Goal: Information Seeking & Learning: Find specific page/section

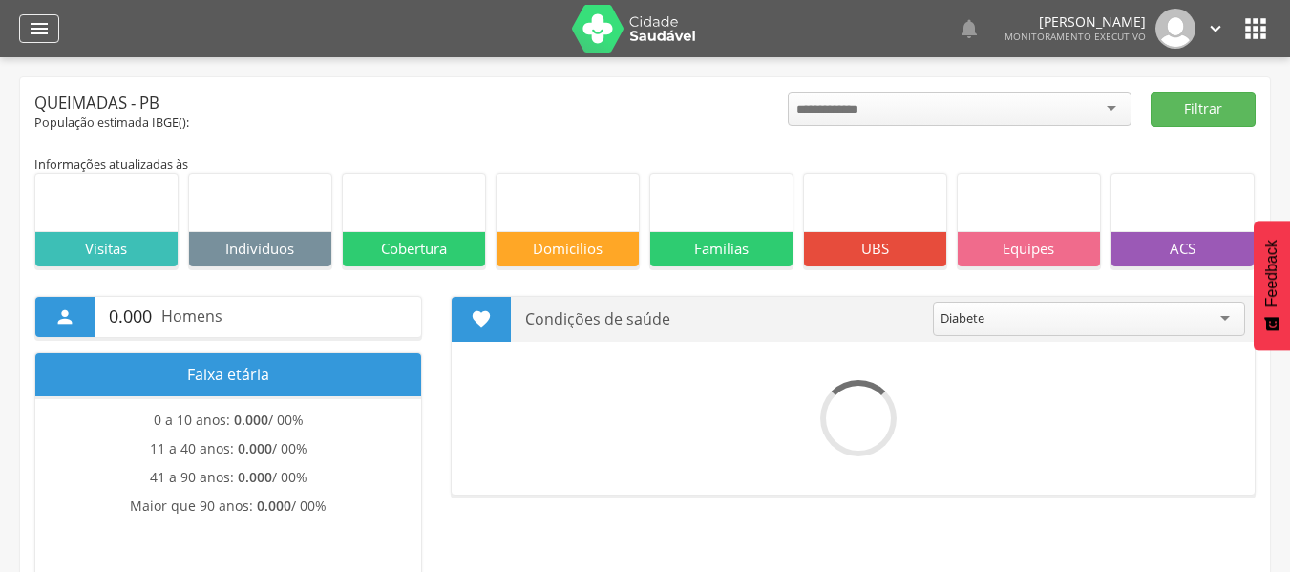
click at [33, 31] on icon "" at bounding box center [39, 28] width 23 height 23
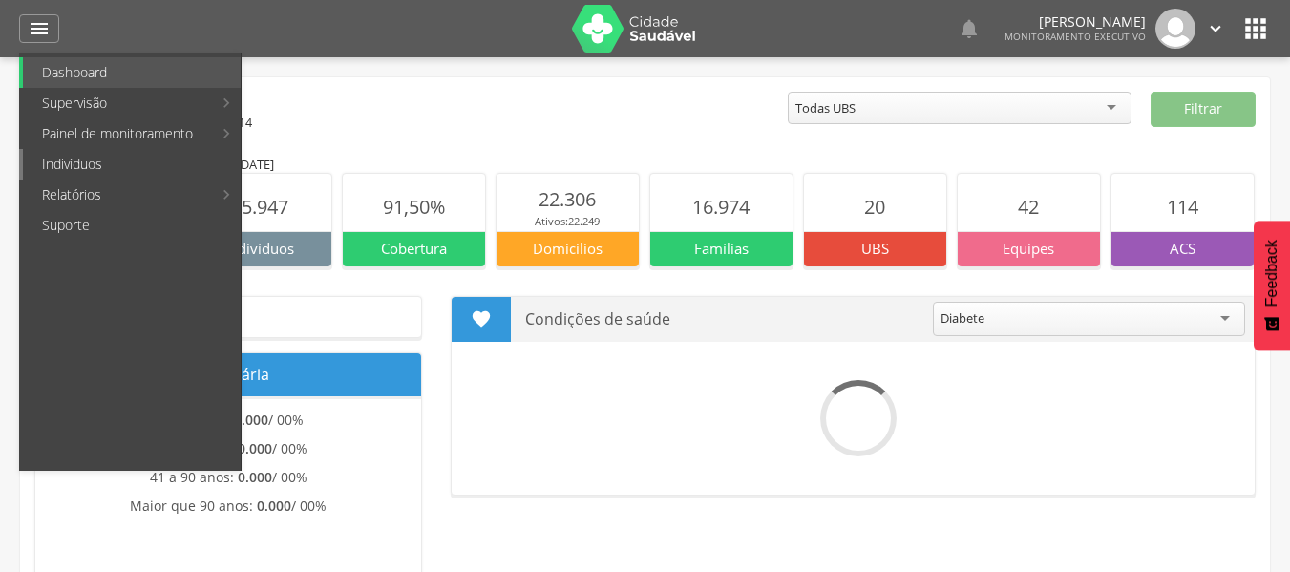
click at [99, 167] on link "Indivíduos" at bounding box center [132, 164] width 218 height 31
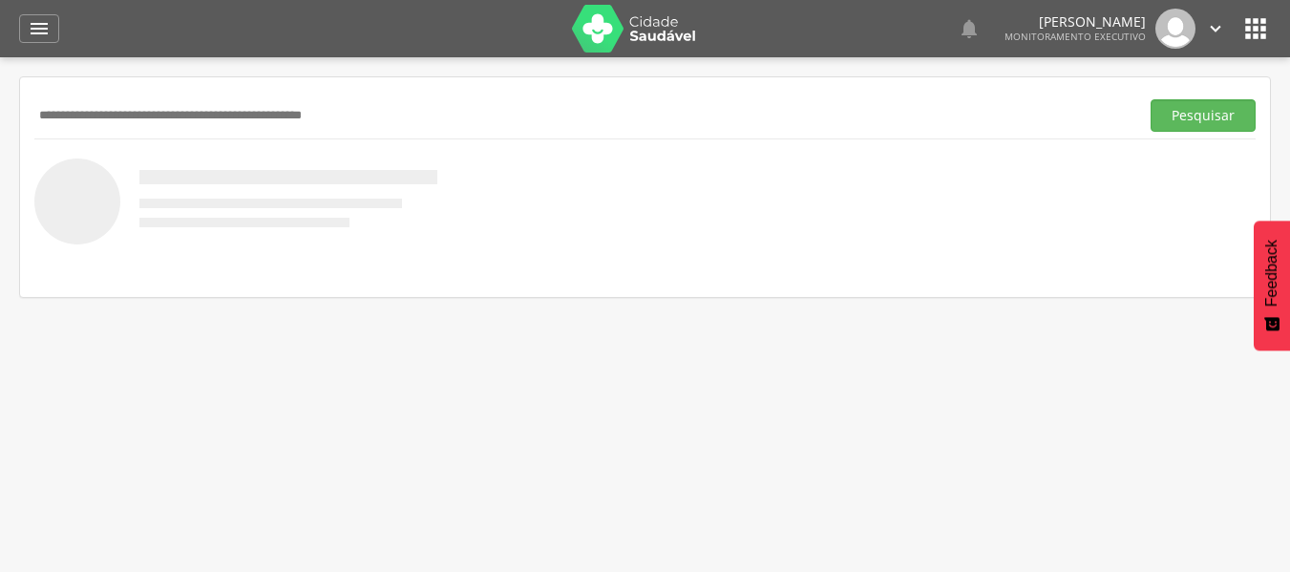
drag, startPoint x: 112, startPoint y: 122, endPoint x: 135, endPoint y: 115, distance: 24.2
click at [125, 117] on input "text" at bounding box center [582, 115] width 1097 height 32
click at [1174, 120] on button "Pesquisar" at bounding box center [1203, 115] width 105 height 32
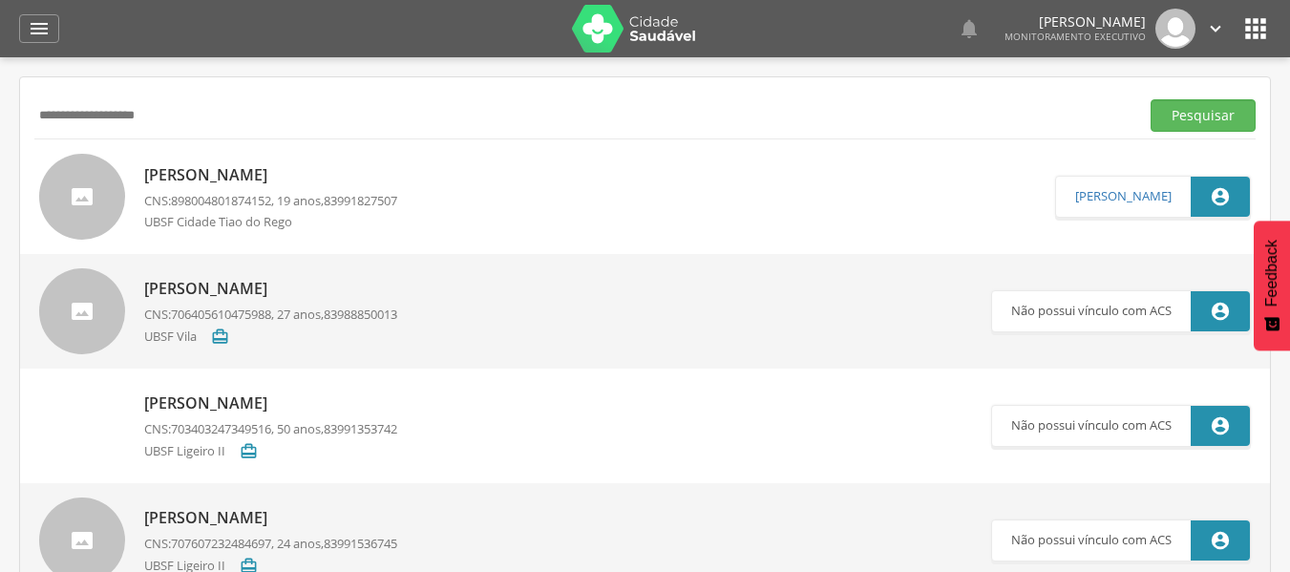
click at [77, 112] on input "**********" at bounding box center [582, 115] width 1097 height 32
type input "**********"
click at [1172, 111] on button "Pesquisar" at bounding box center [1203, 115] width 105 height 32
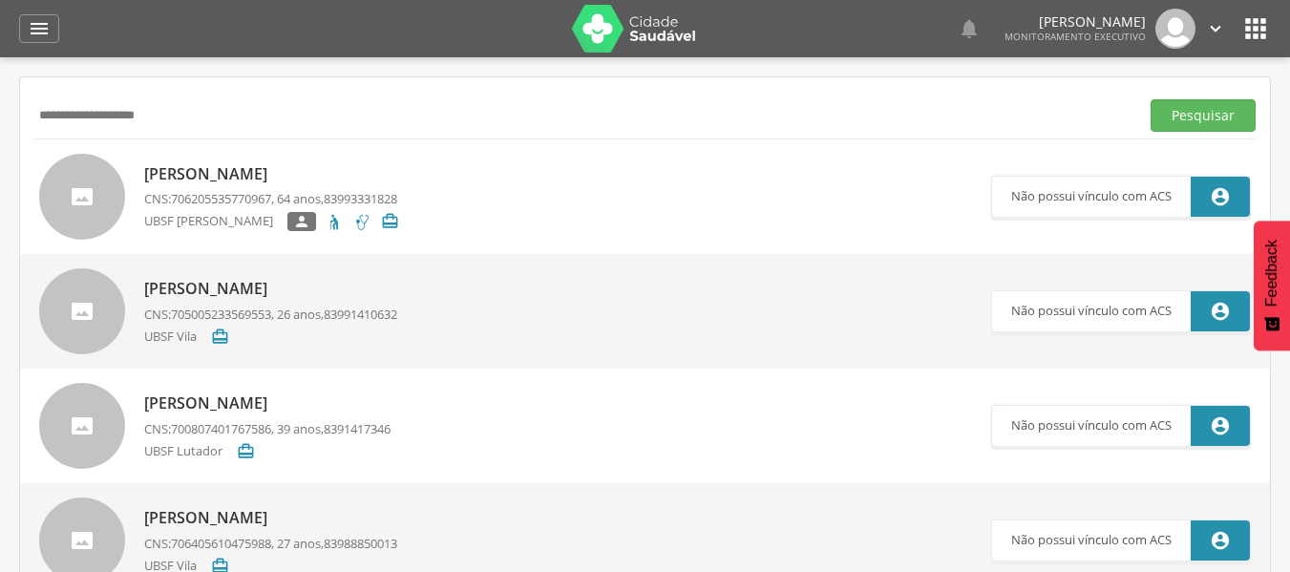
click at [240, 172] on p "[PERSON_NAME]" at bounding box center [271, 174] width 255 height 22
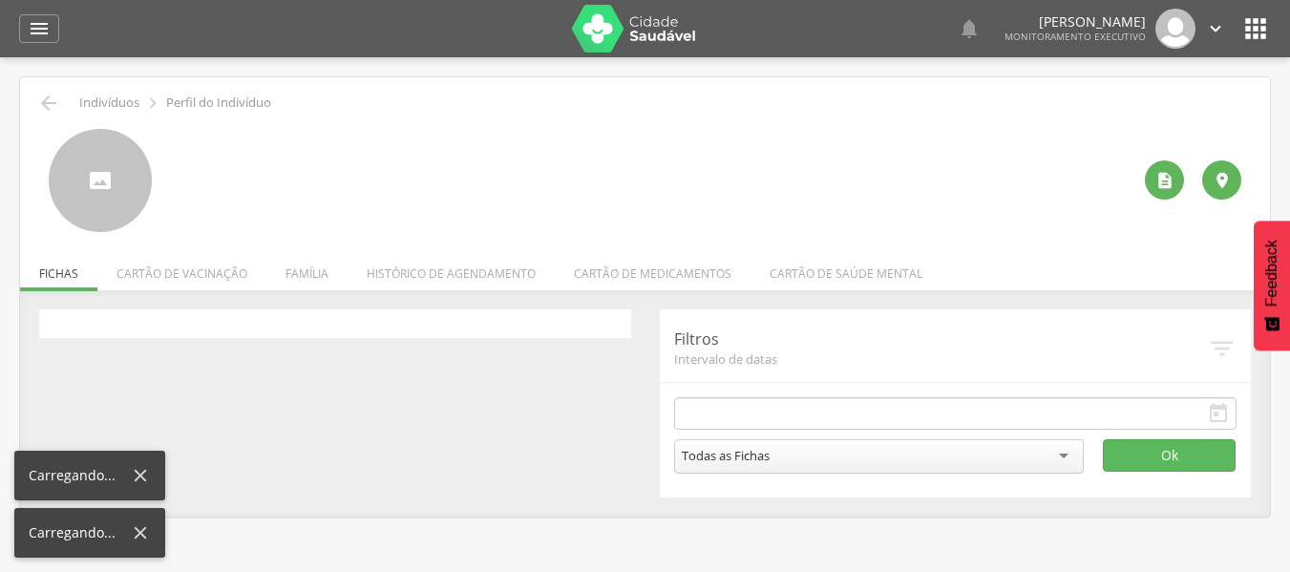
type input "**********"
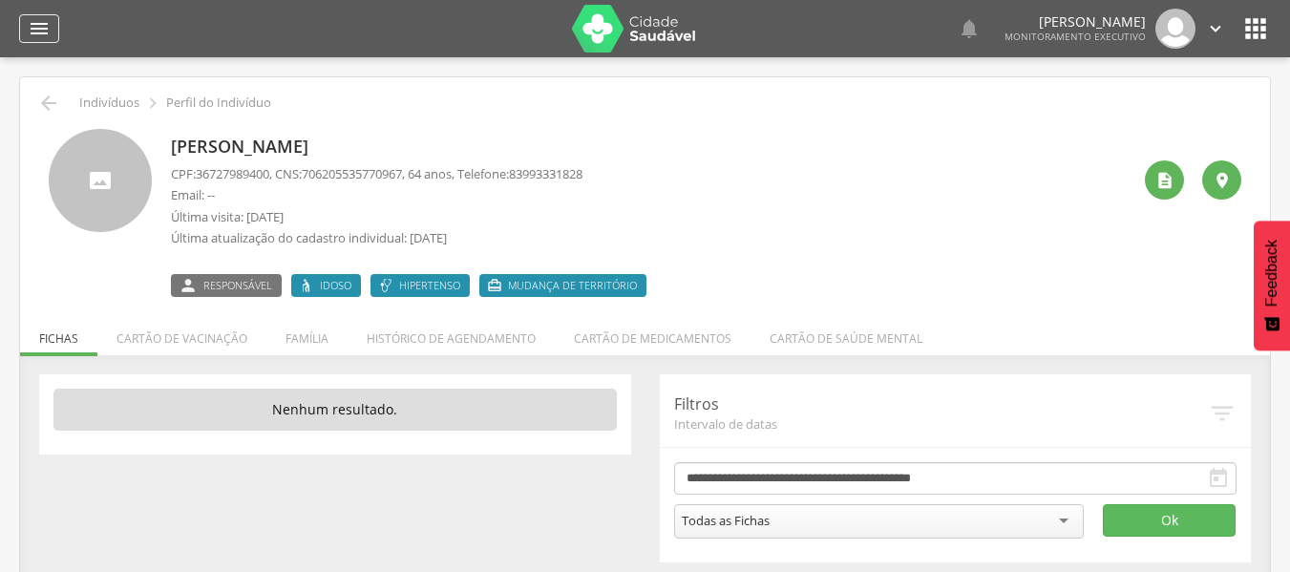
click at [36, 28] on icon "" at bounding box center [39, 28] width 23 height 23
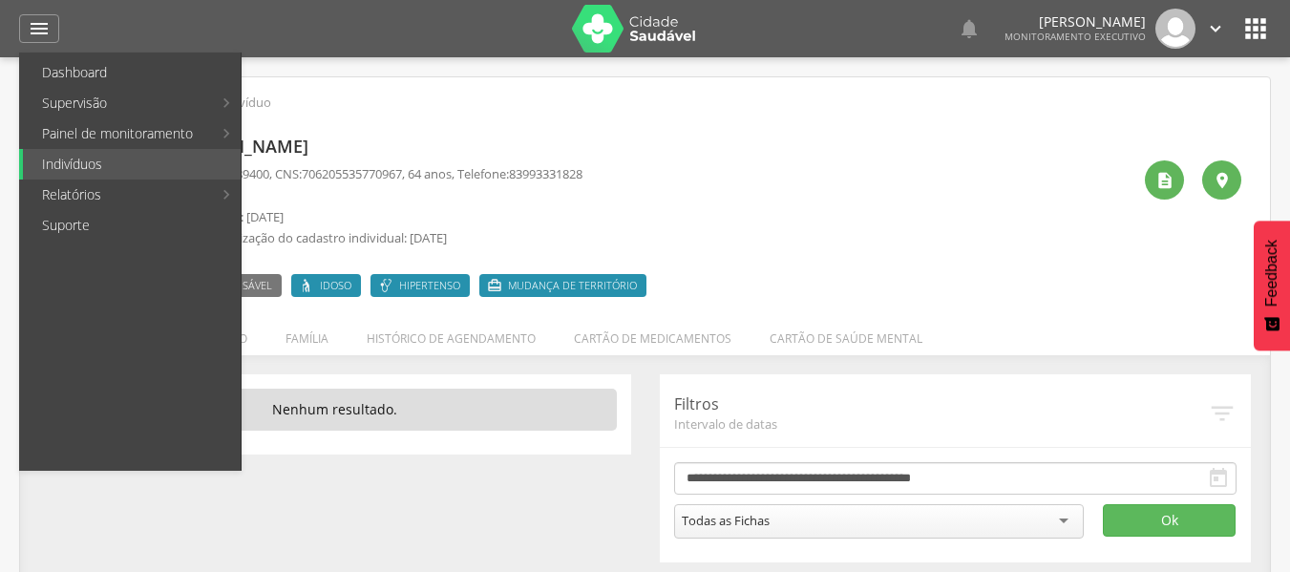
click at [583, 75] on div " Supervisão  Distritos  Ubs Coordenador: - Queimadas / PB Intervalo de Tempo…" at bounding box center [645, 343] width 1290 height 572
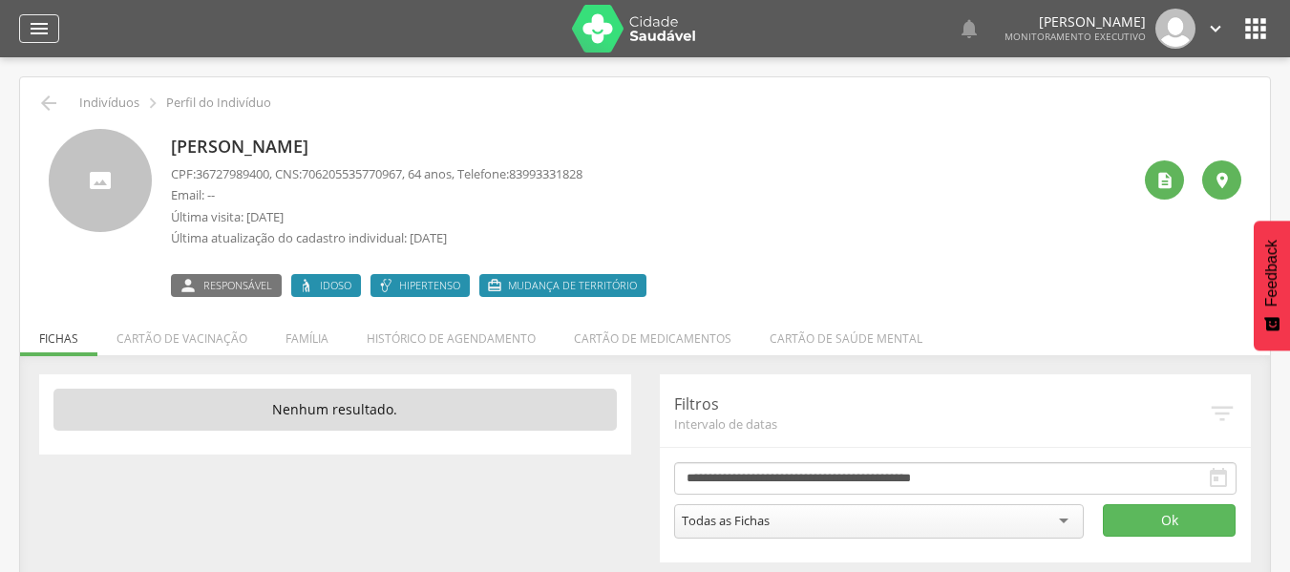
click at [45, 23] on icon "" at bounding box center [39, 28] width 23 height 23
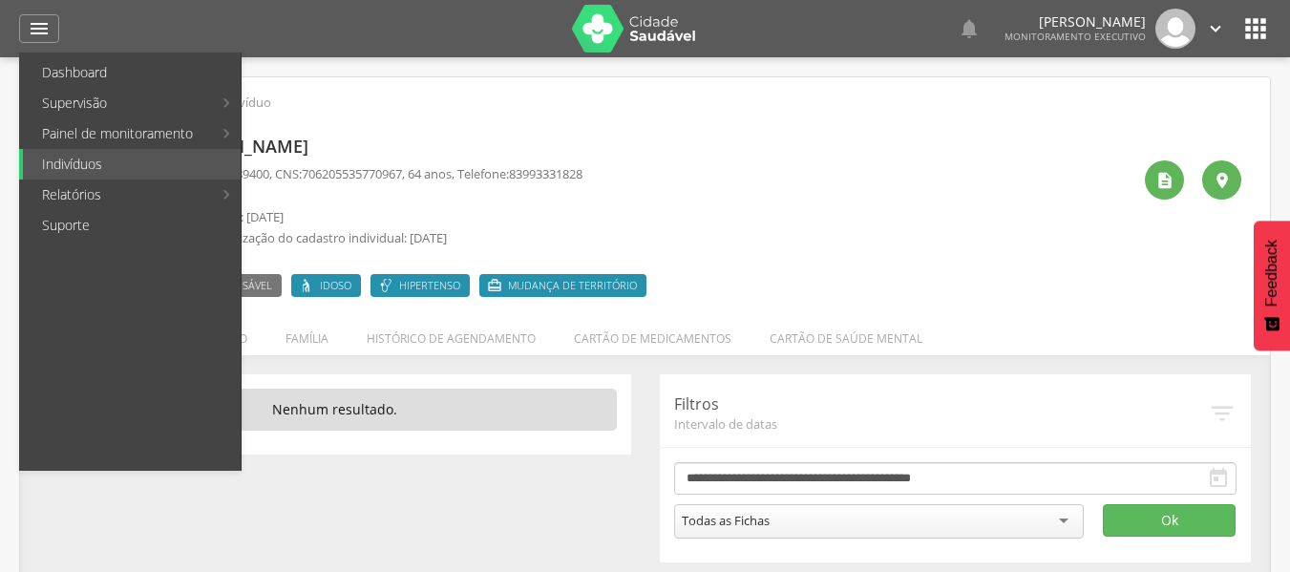
click at [486, 152] on p "[PERSON_NAME]" at bounding box center [413, 147] width 485 height 25
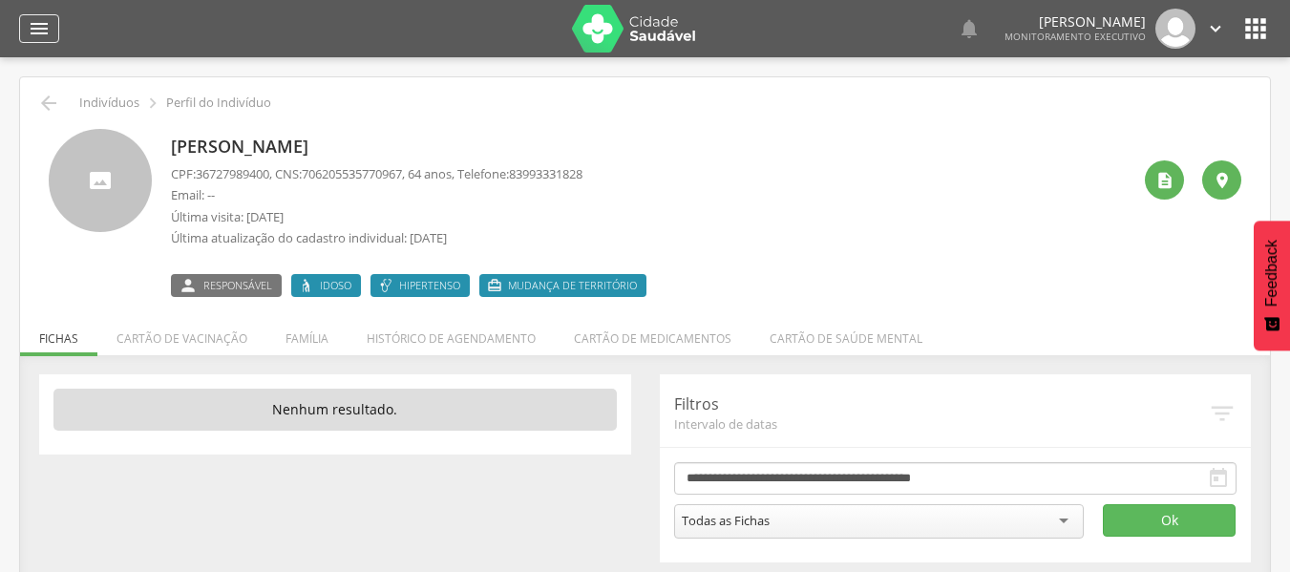
click at [38, 32] on icon "" at bounding box center [39, 28] width 23 height 23
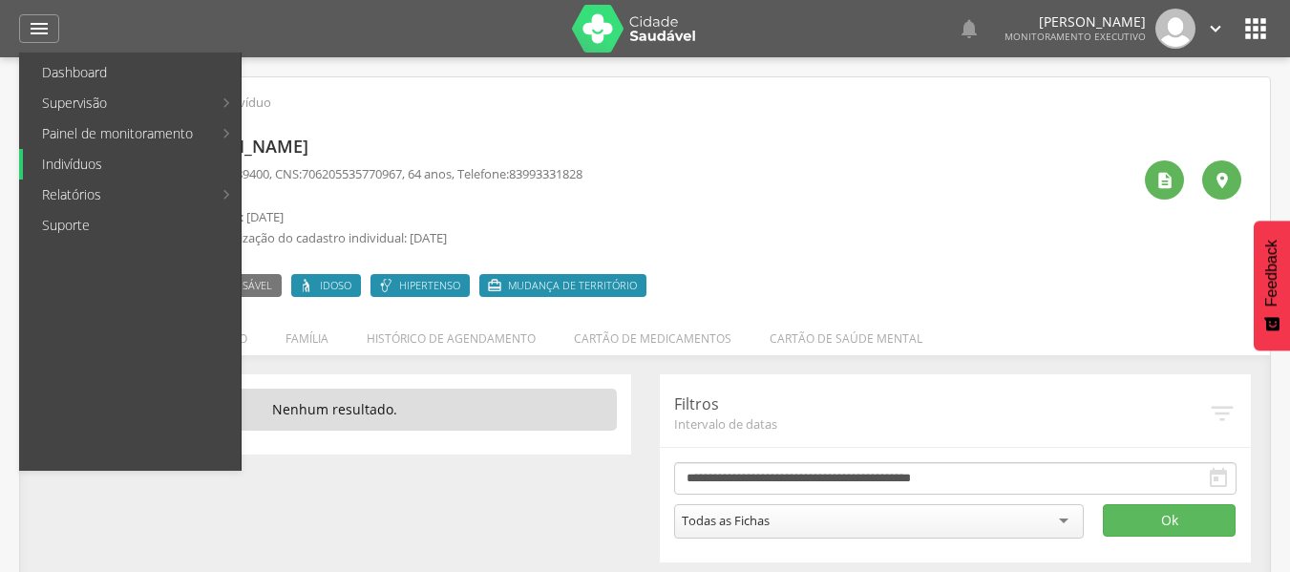
click at [76, 155] on link "Indivíduos" at bounding box center [132, 164] width 218 height 31
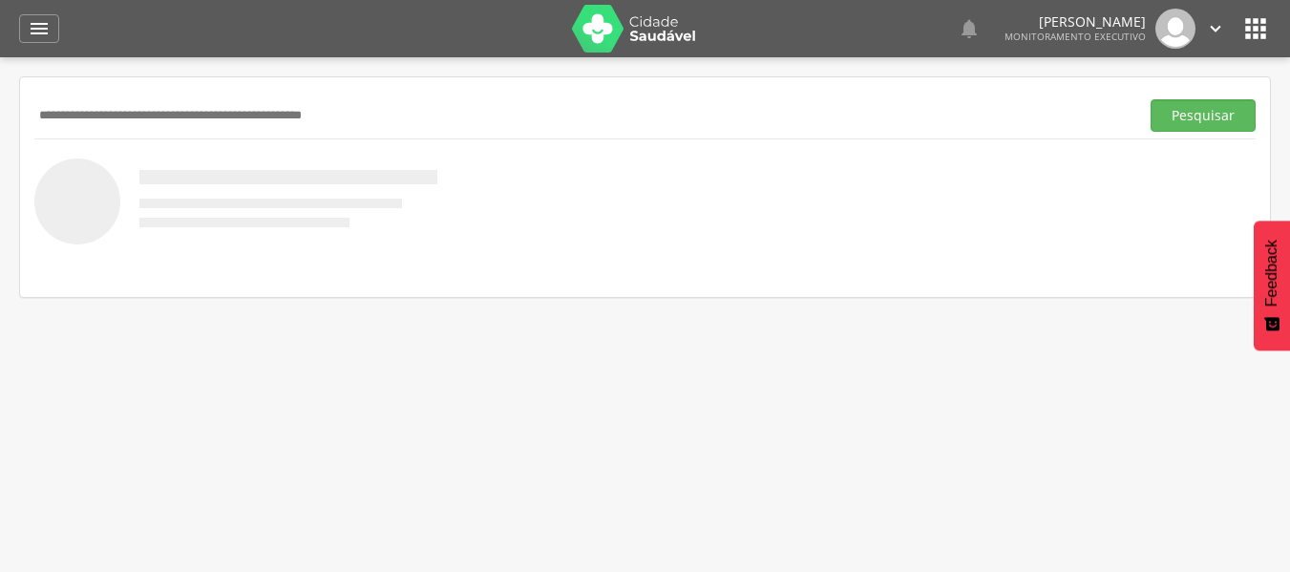
click at [101, 122] on input "text" at bounding box center [582, 115] width 1097 height 32
type input "**********"
click at [1228, 101] on button "Pesquisar" at bounding box center [1203, 115] width 105 height 32
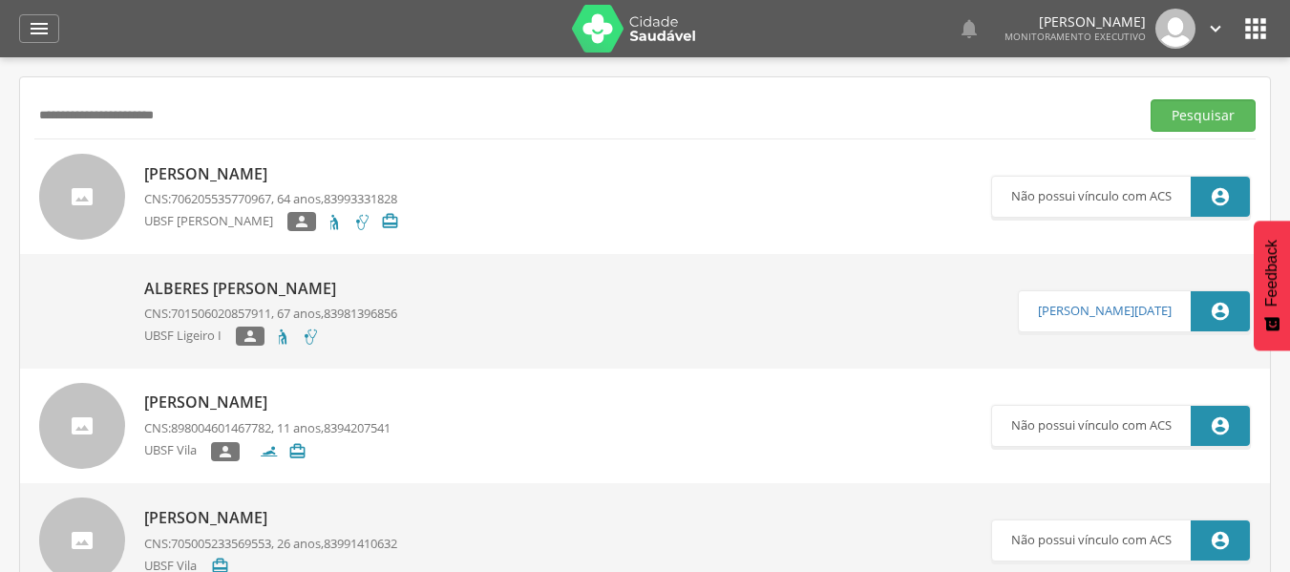
click at [308, 174] on p "[PERSON_NAME]" at bounding box center [271, 174] width 255 height 22
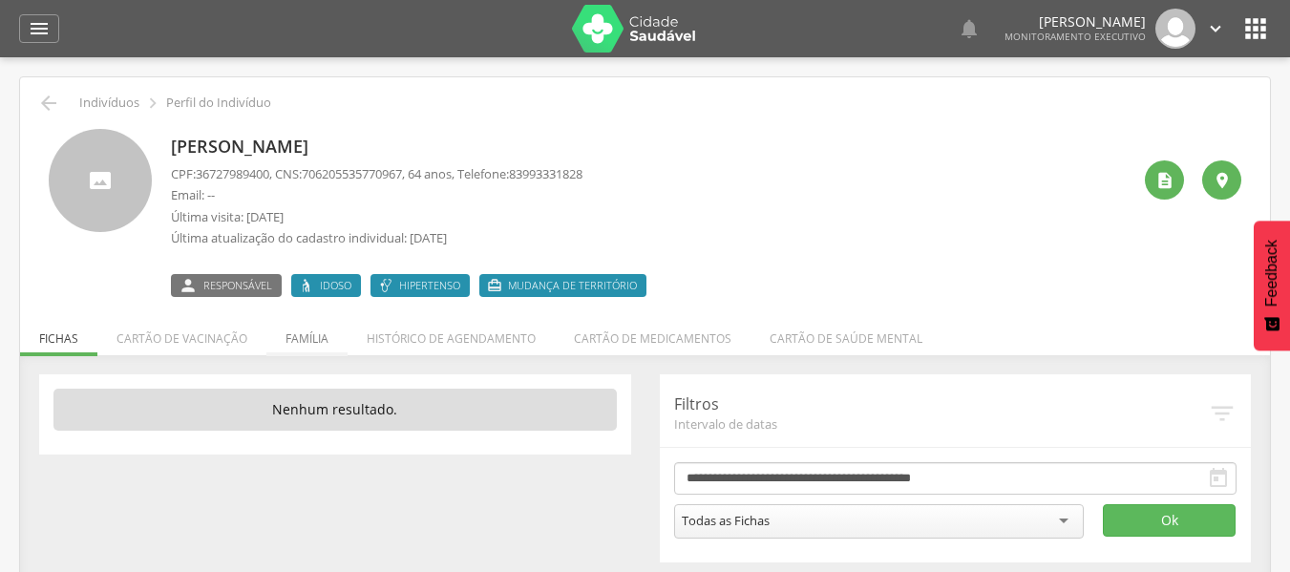
click at [291, 333] on li "Família" at bounding box center [306, 333] width 81 height 45
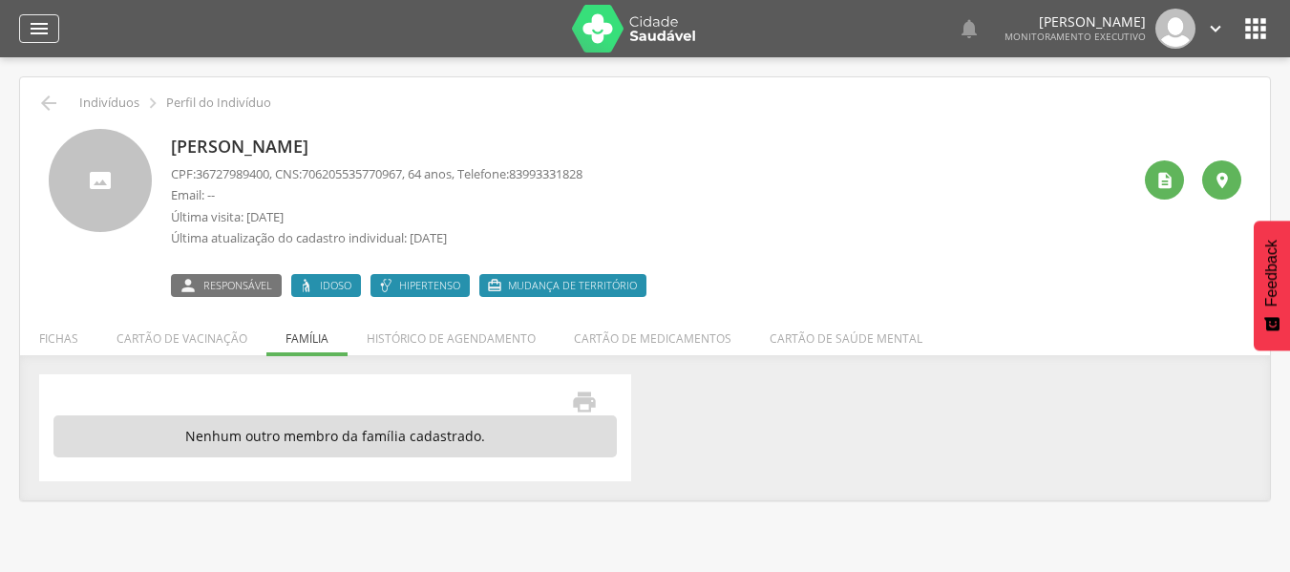
click at [29, 24] on icon "" at bounding box center [39, 28] width 23 height 23
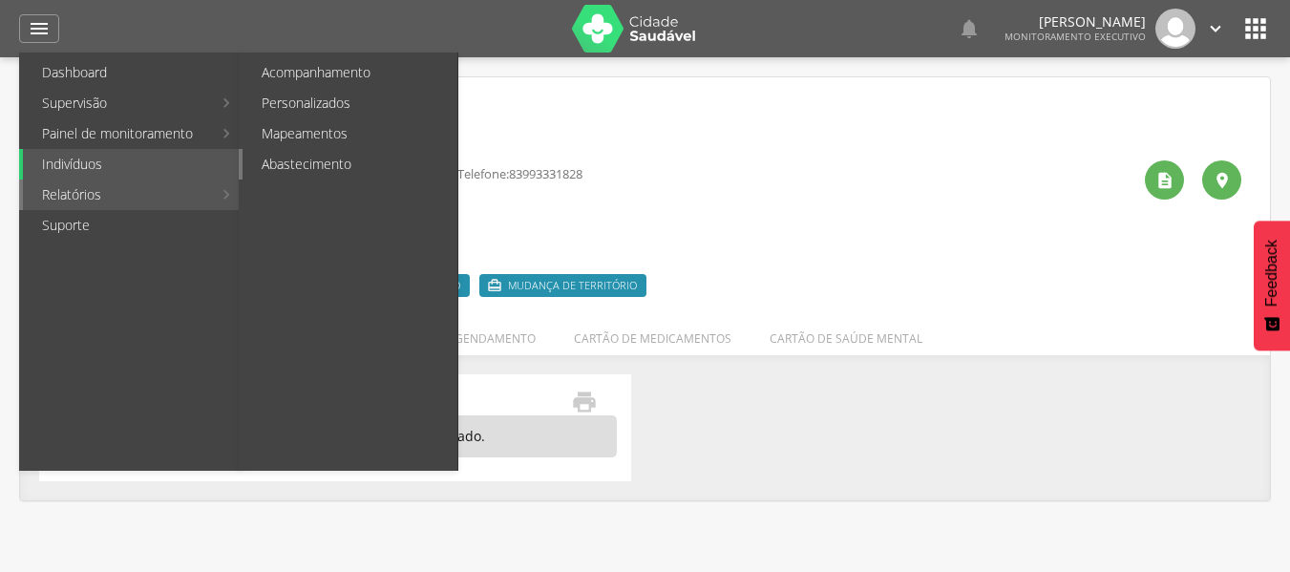
click at [281, 166] on link "Abastecimento" at bounding box center [350, 164] width 215 height 31
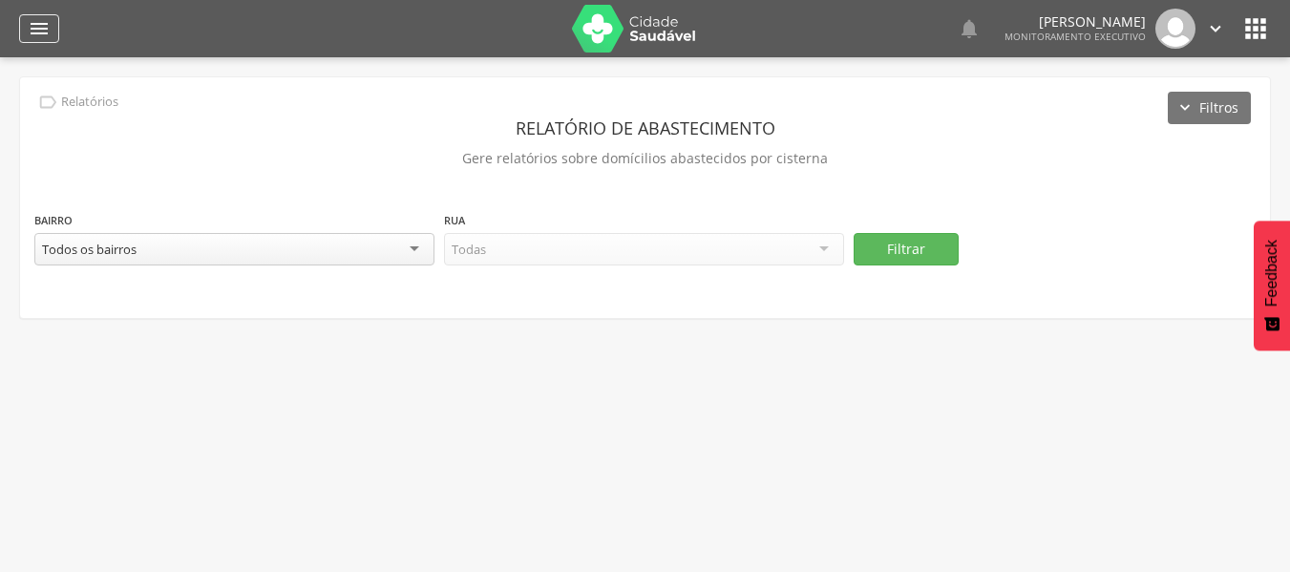
click at [34, 30] on icon "" at bounding box center [39, 28] width 23 height 23
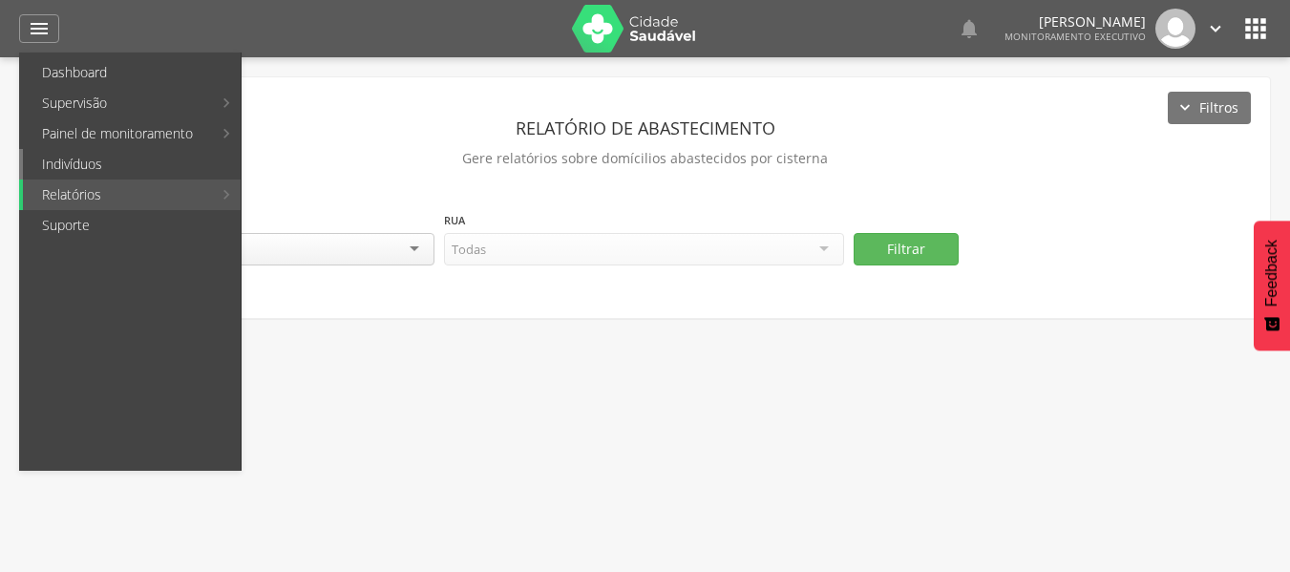
click at [85, 153] on link "Indivíduos" at bounding box center [132, 164] width 218 height 31
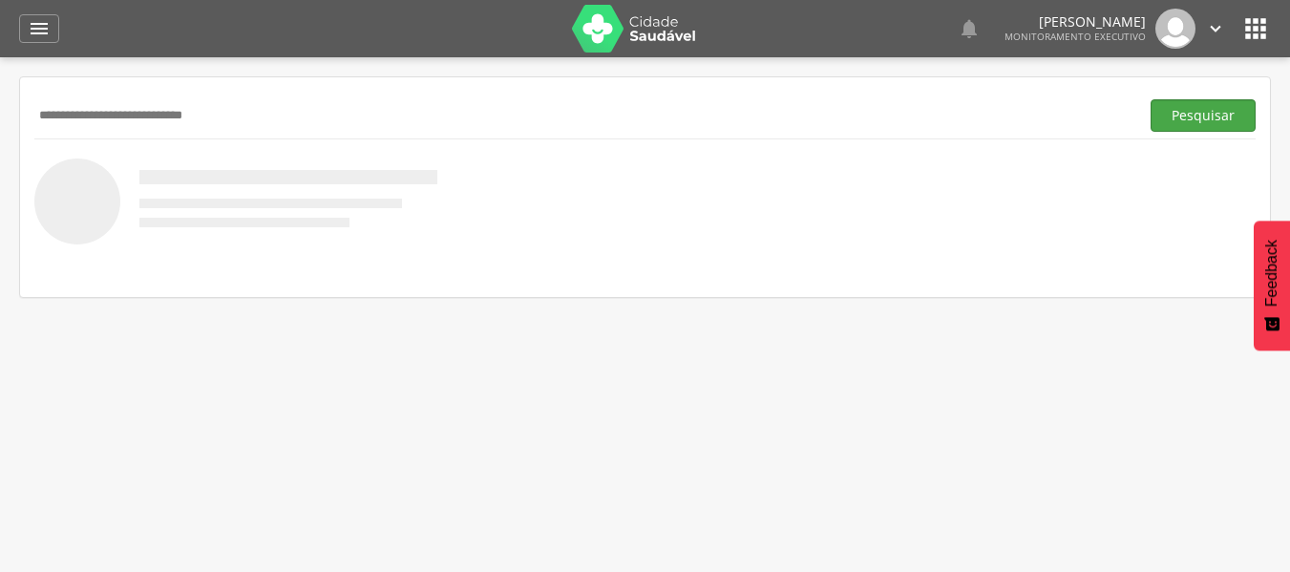
type input "**********"
click at [1194, 107] on button "Pesquisar" at bounding box center [1203, 115] width 105 height 32
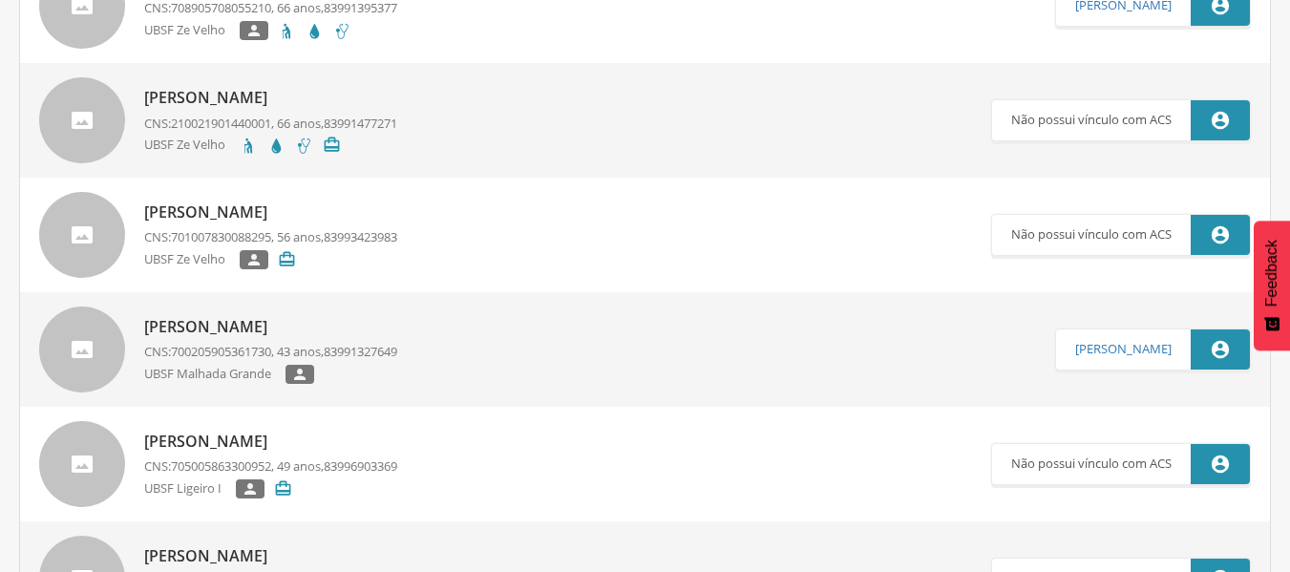
scroll to position [287, 0]
